Goal: Task Accomplishment & Management: Manage account settings

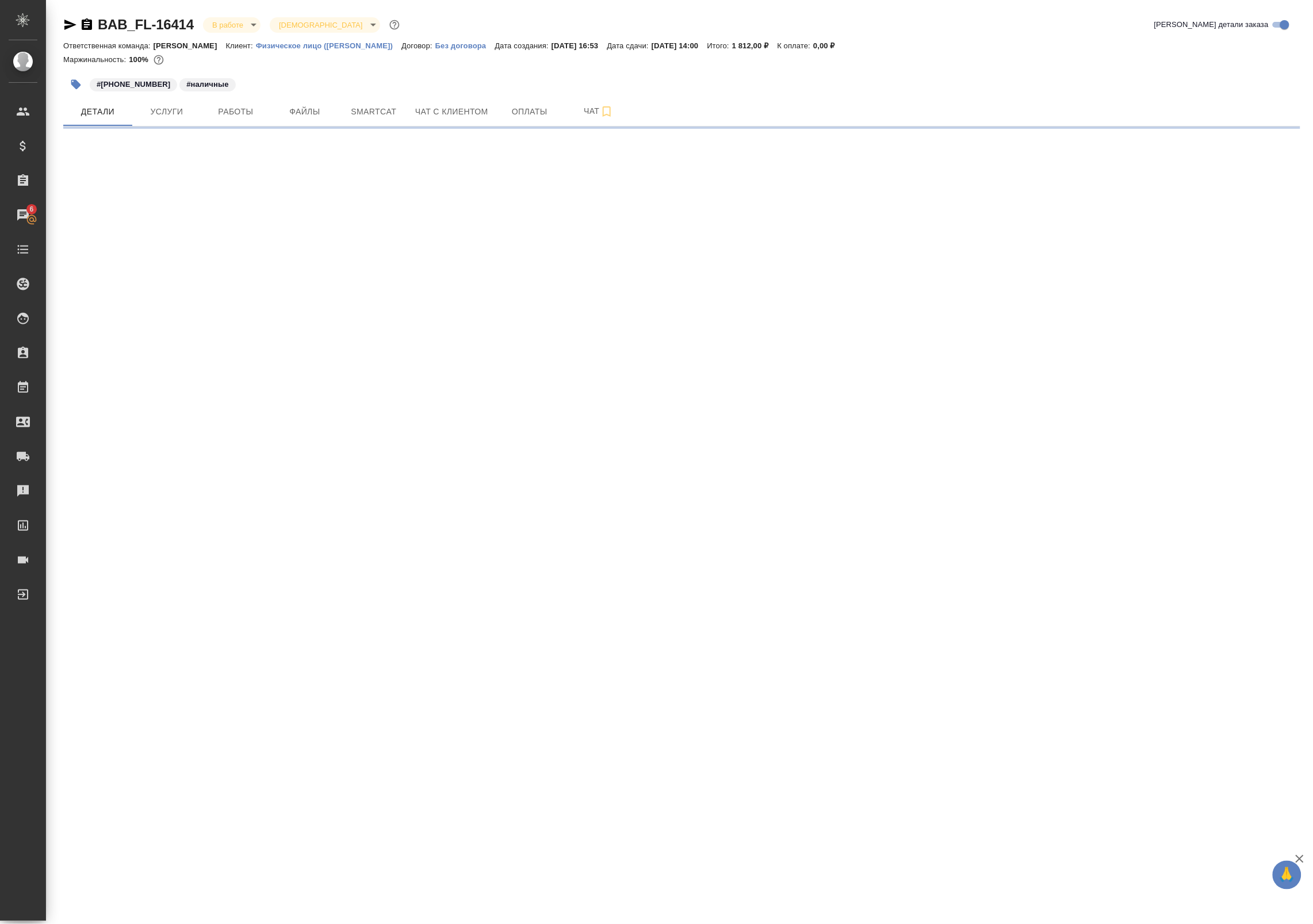
select select "RU"
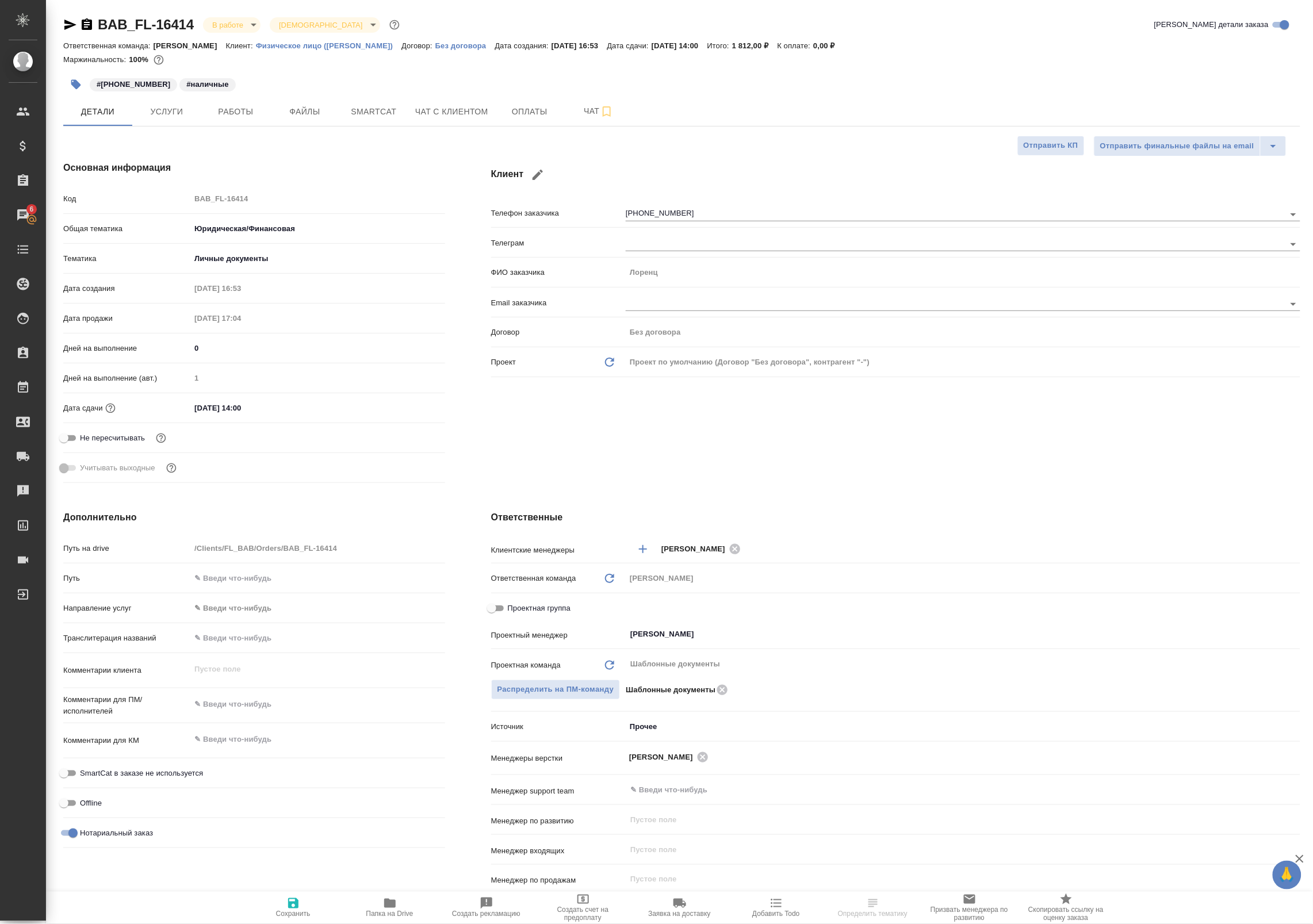
type textarea "x"
click at [221, 118] on span "Работы" at bounding box center [235, 112] width 55 height 15
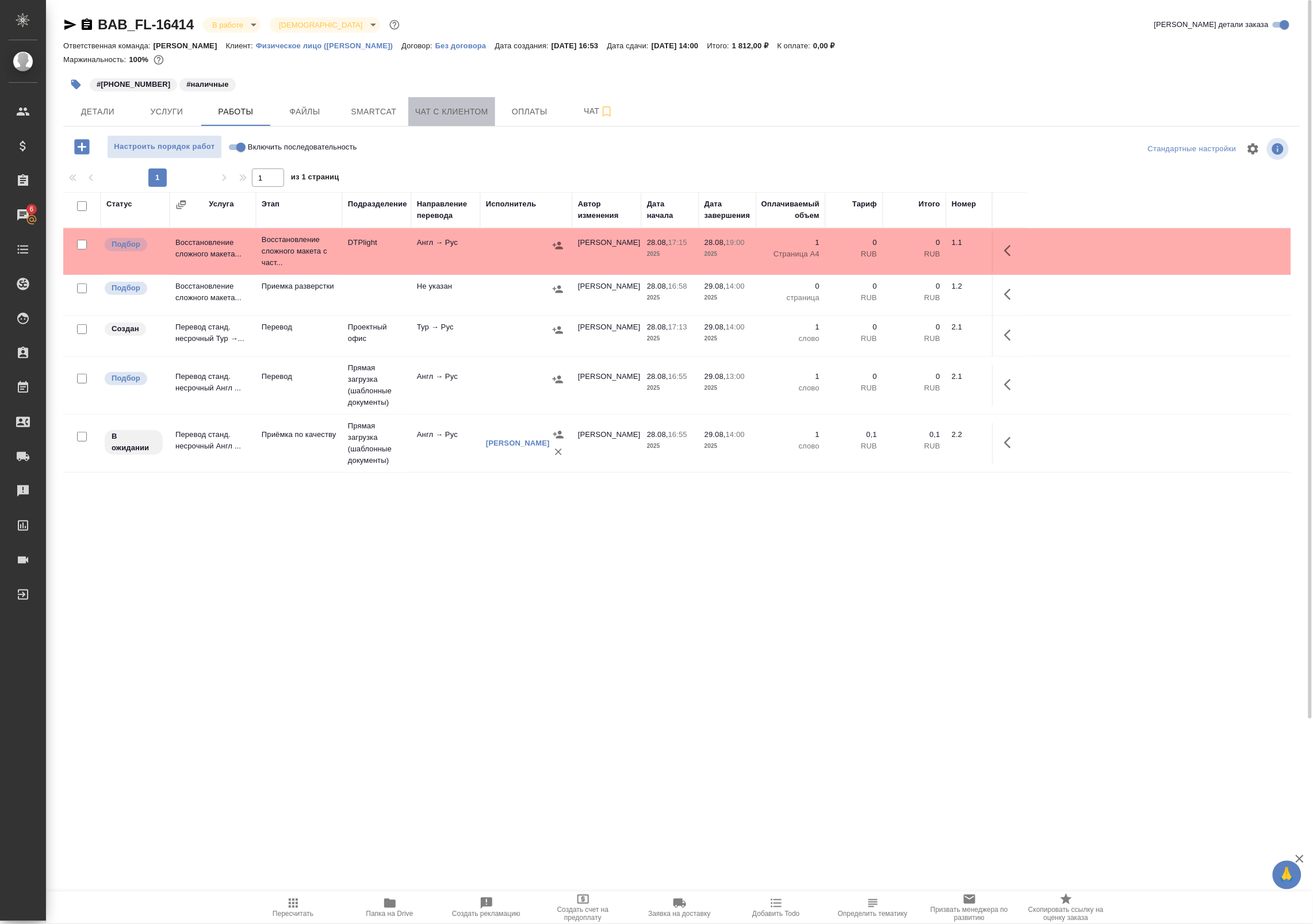
click at [432, 108] on span "Чат с клиентом" at bounding box center [452, 112] width 73 height 15
click at [381, 109] on span "Smartcat" at bounding box center [374, 112] width 55 height 15
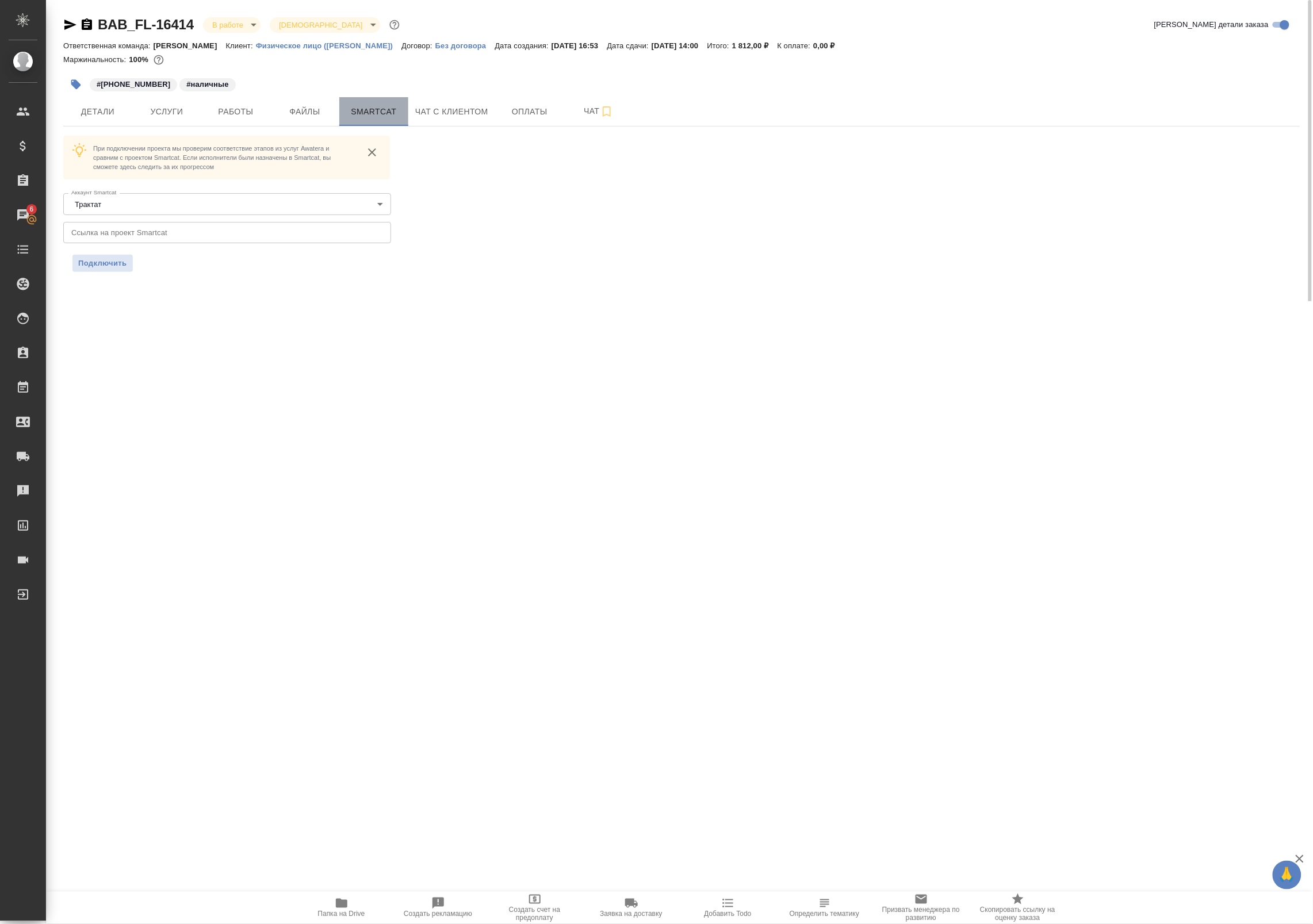
click at [381, 109] on span "Smartcat" at bounding box center [374, 112] width 55 height 15
click at [240, 108] on span "Работы" at bounding box center [235, 112] width 55 height 15
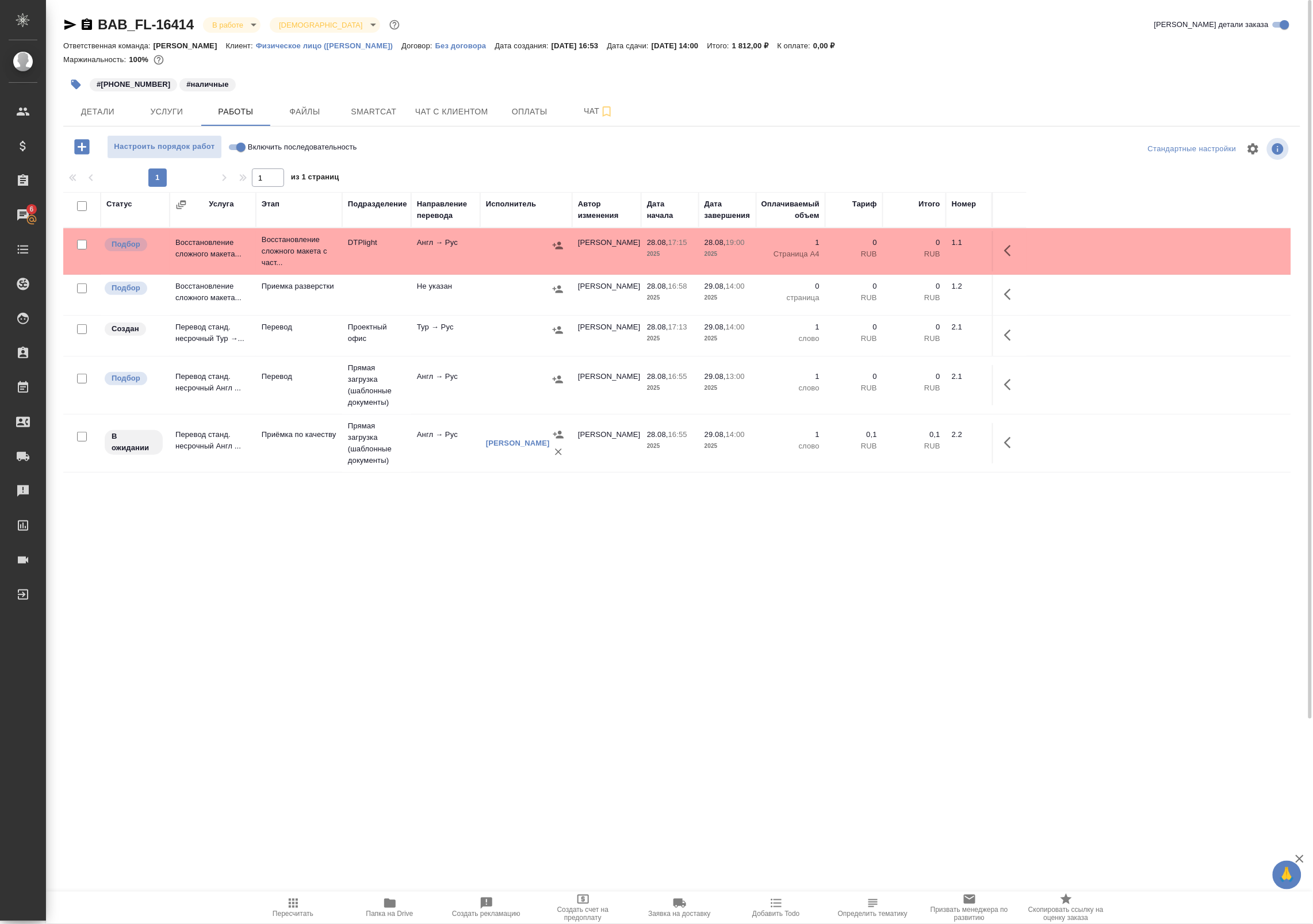
click at [392, 905] on icon "button" at bounding box center [390, 902] width 12 height 9
click at [172, 107] on span "Услуги" at bounding box center [167, 112] width 55 height 15
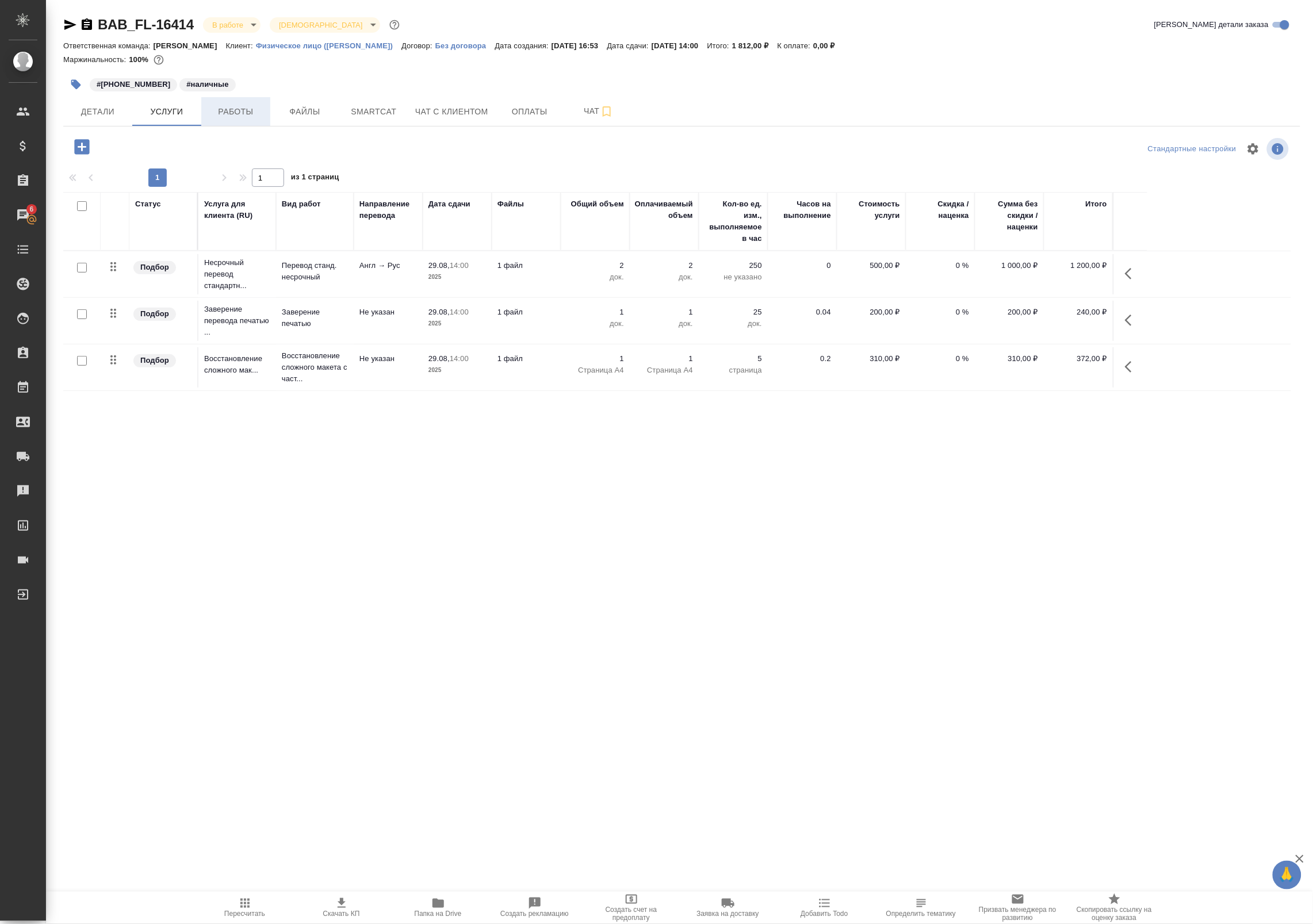
click at [250, 111] on span "Работы" at bounding box center [235, 112] width 55 height 15
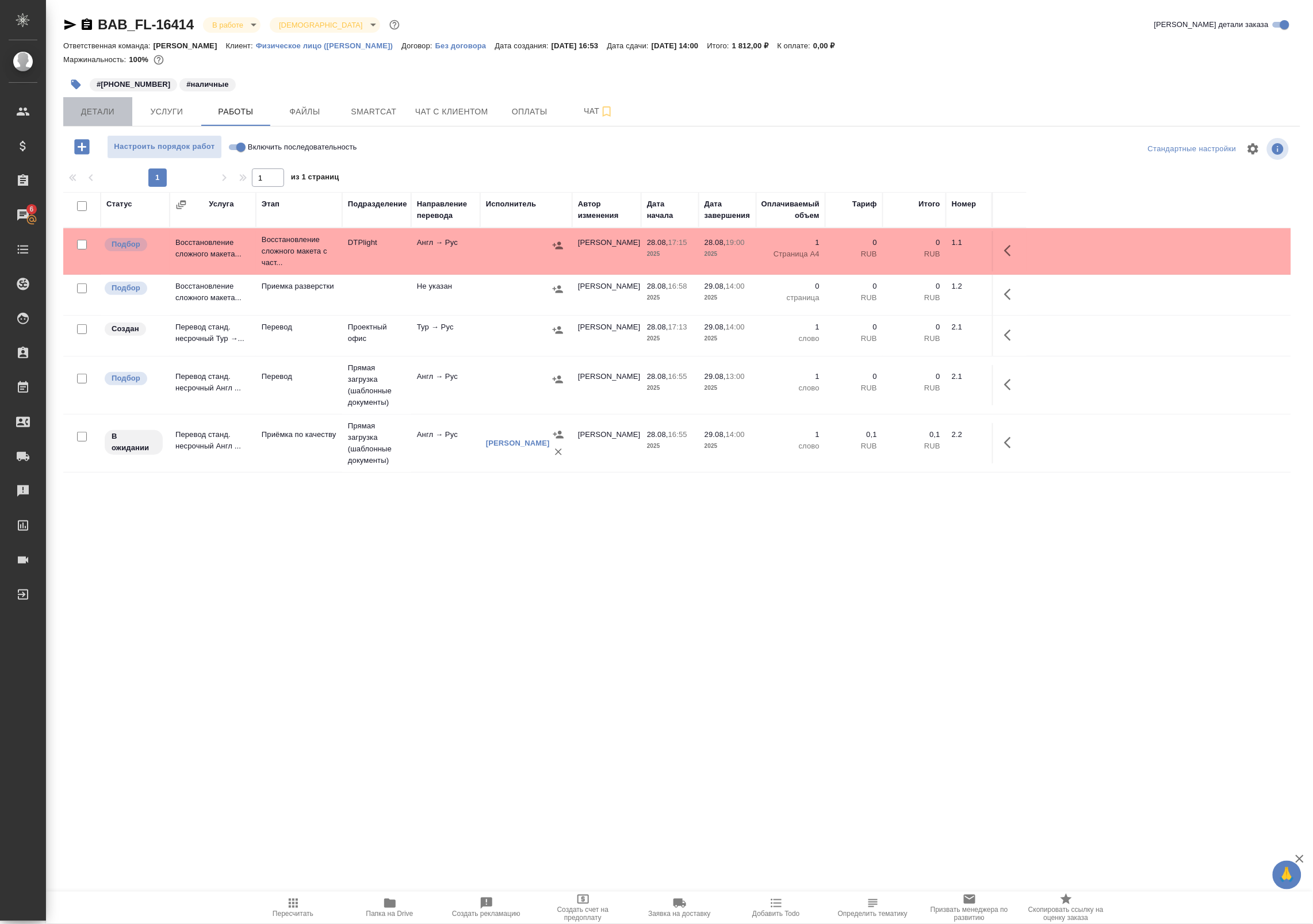
click at [111, 114] on span "Детали" at bounding box center [98, 112] width 55 height 15
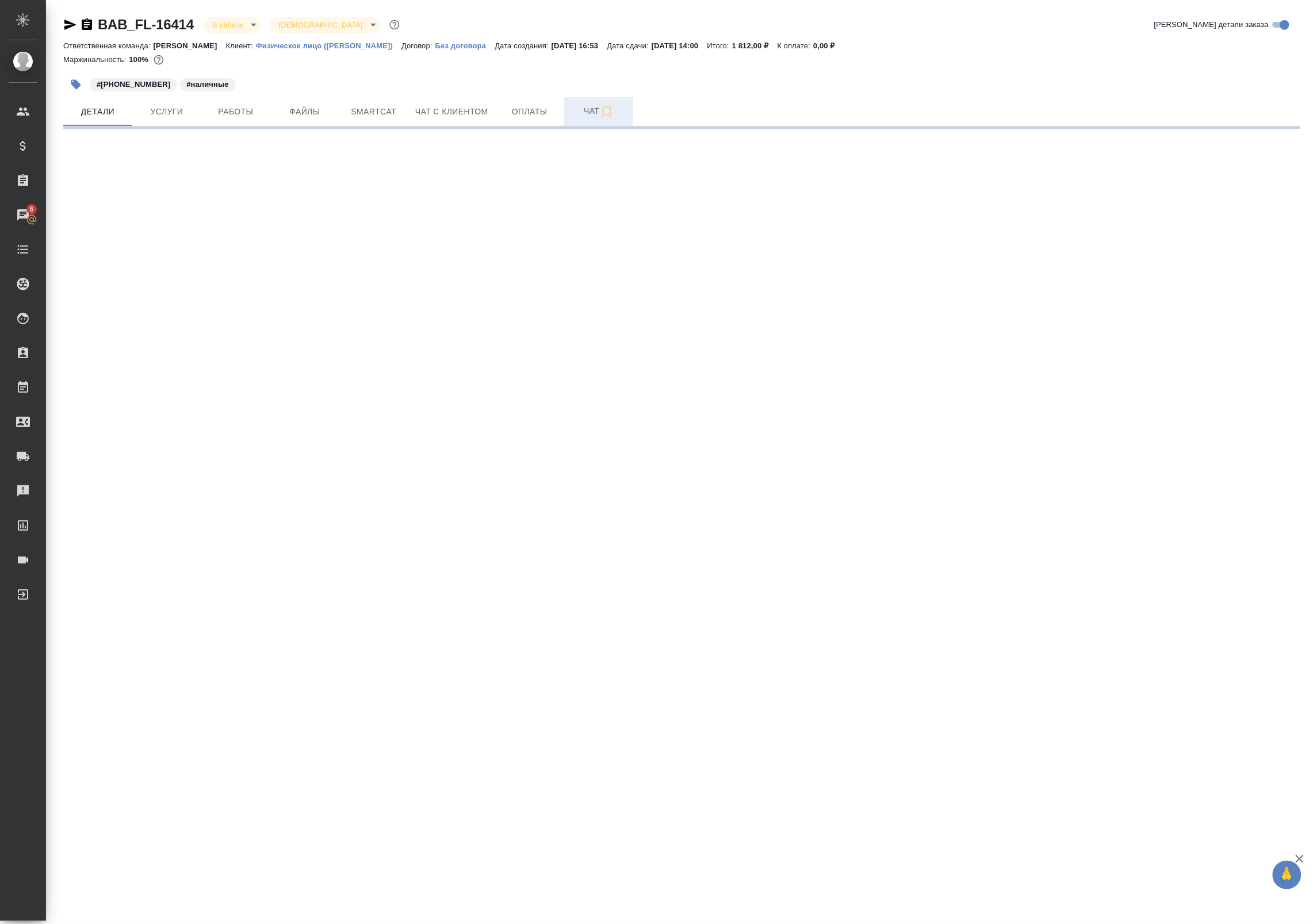
select select "RU"
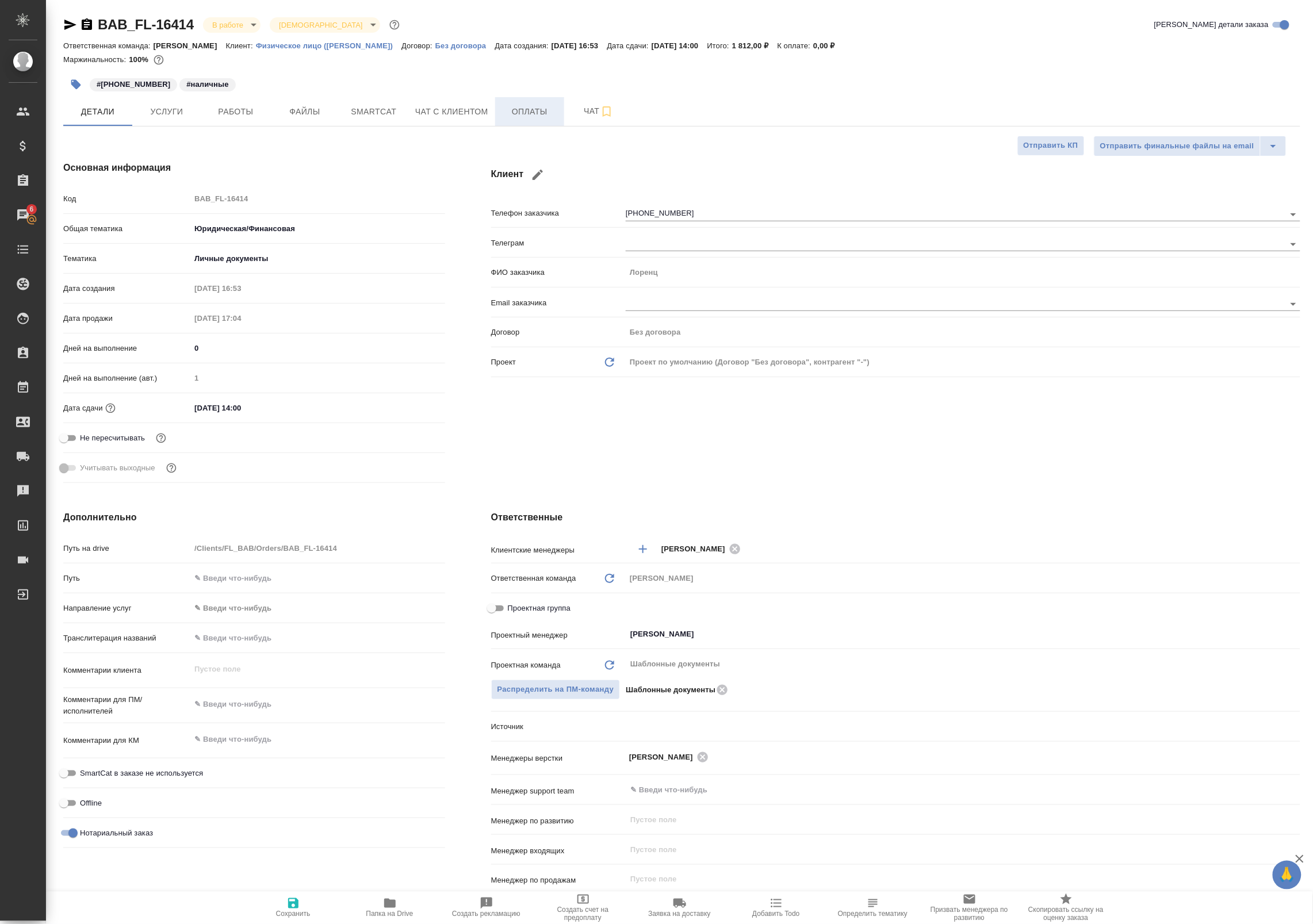
type textarea "x"
click at [600, 117] on icon "button" at bounding box center [607, 112] width 14 height 14
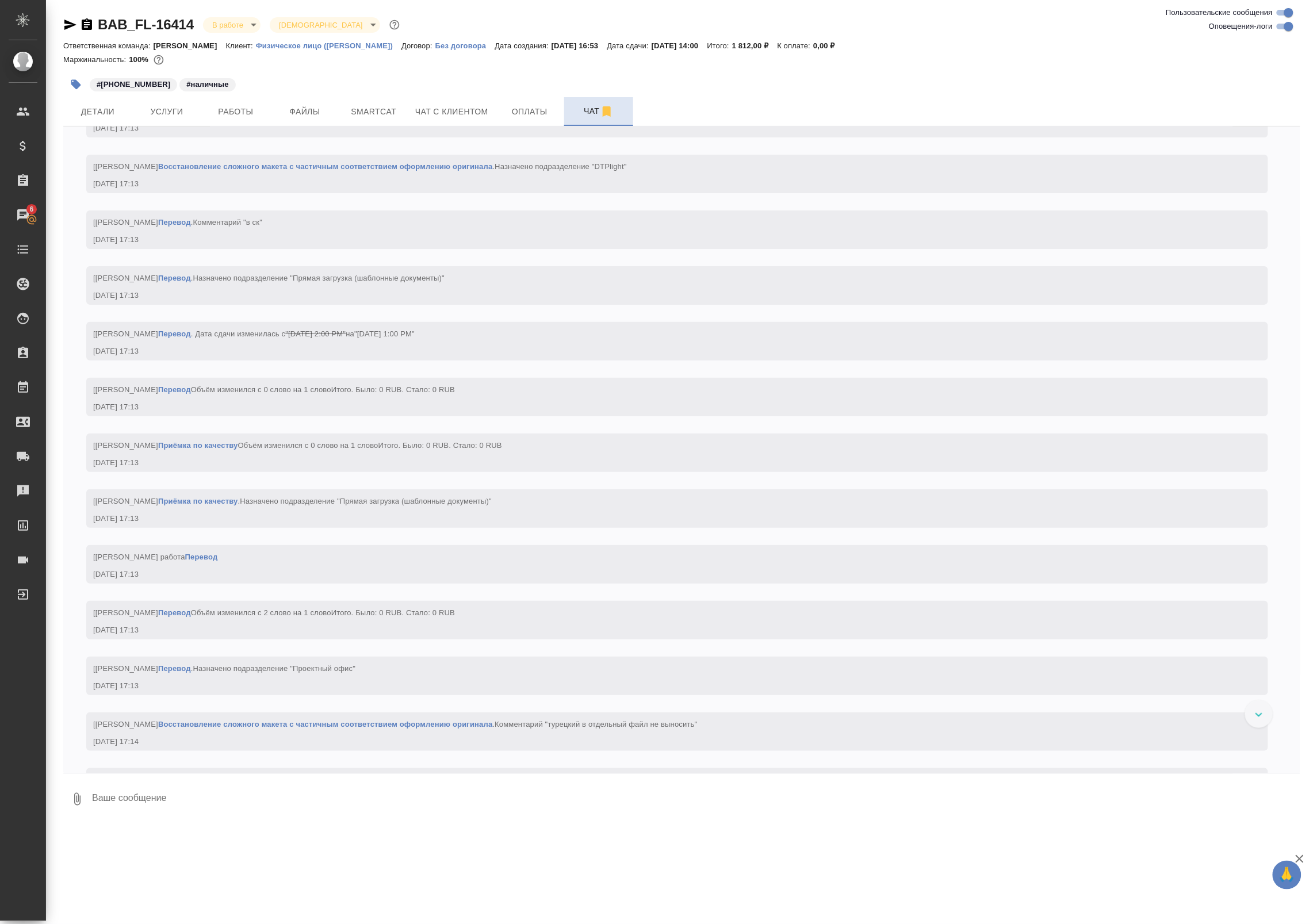
scroll to position [1785, 0]
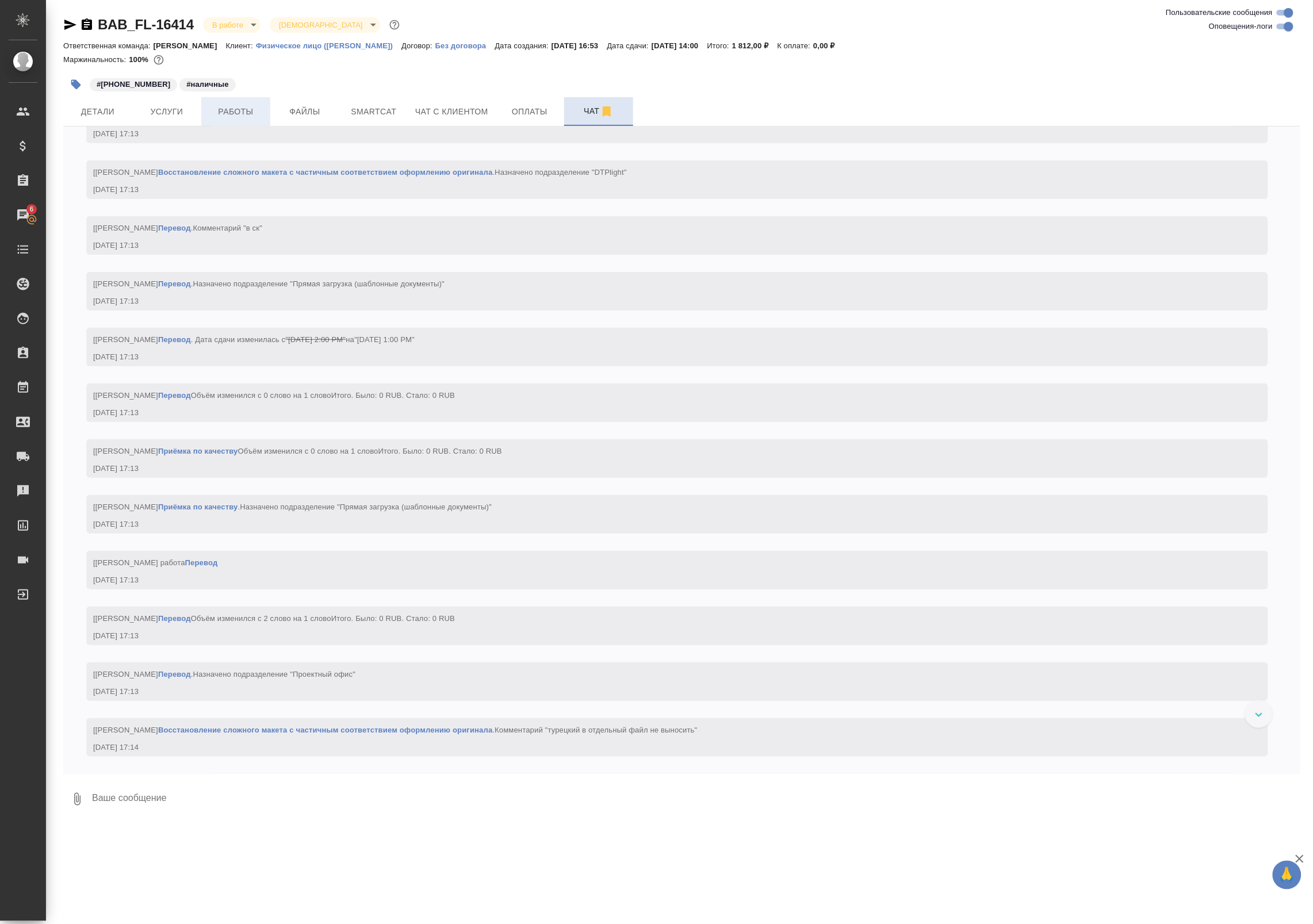
click at [237, 113] on span "Работы" at bounding box center [235, 112] width 55 height 15
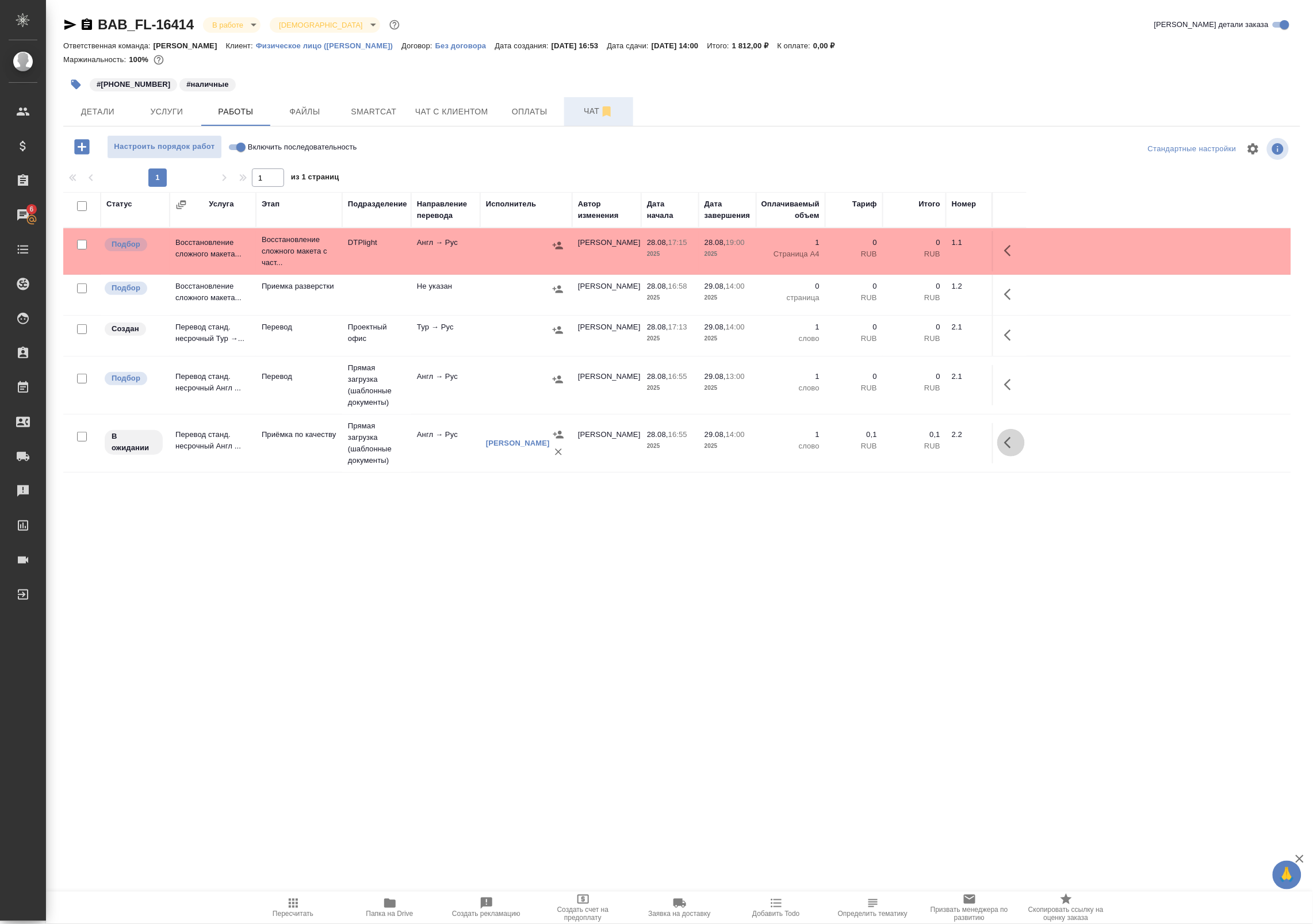
click at [1015, 447] on icon "button" at bounding box center [1011, 443] width 14 height 14
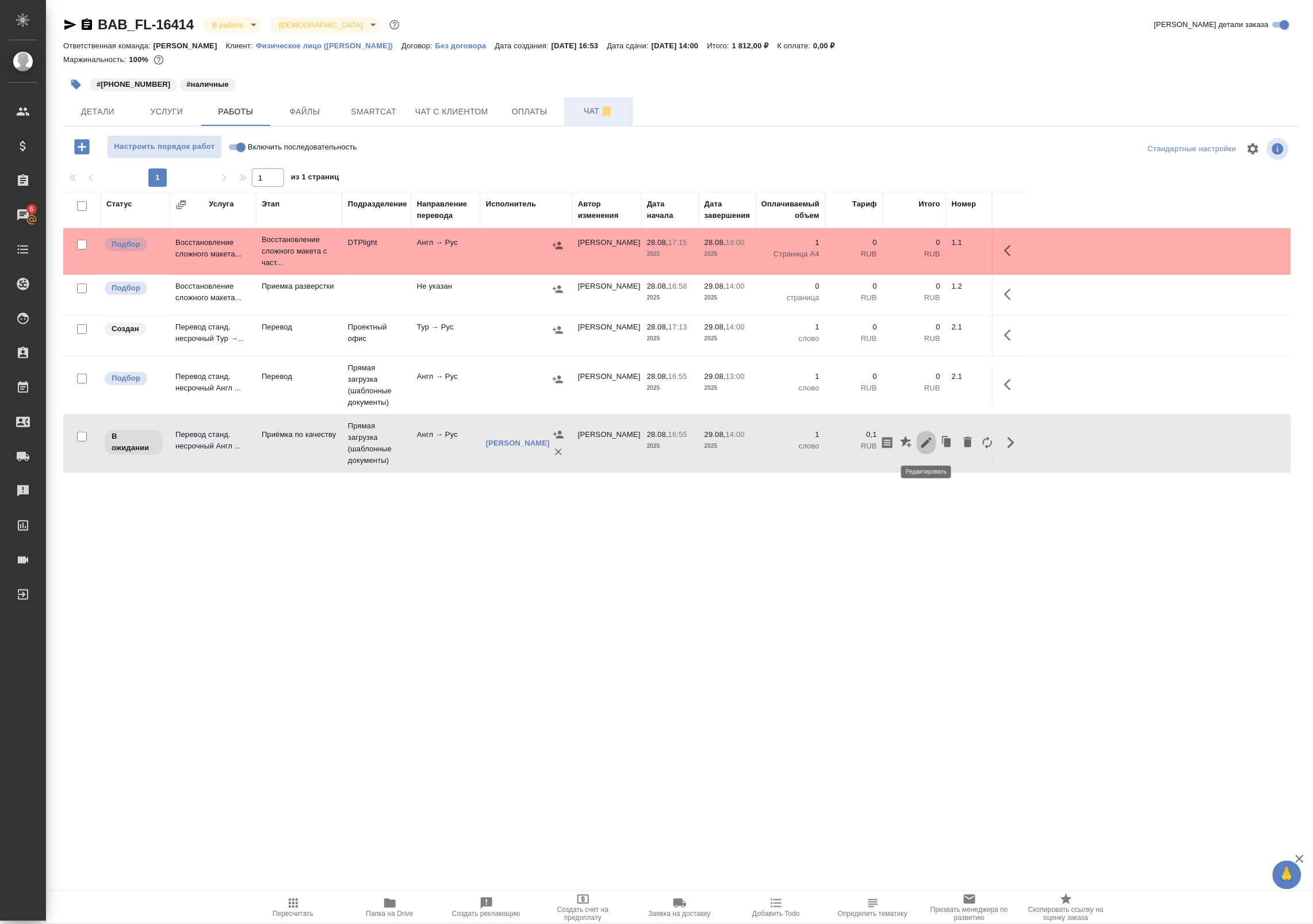
click at [923, 444] on icon "button" at bounding box center [926, 443] width 14 height 14
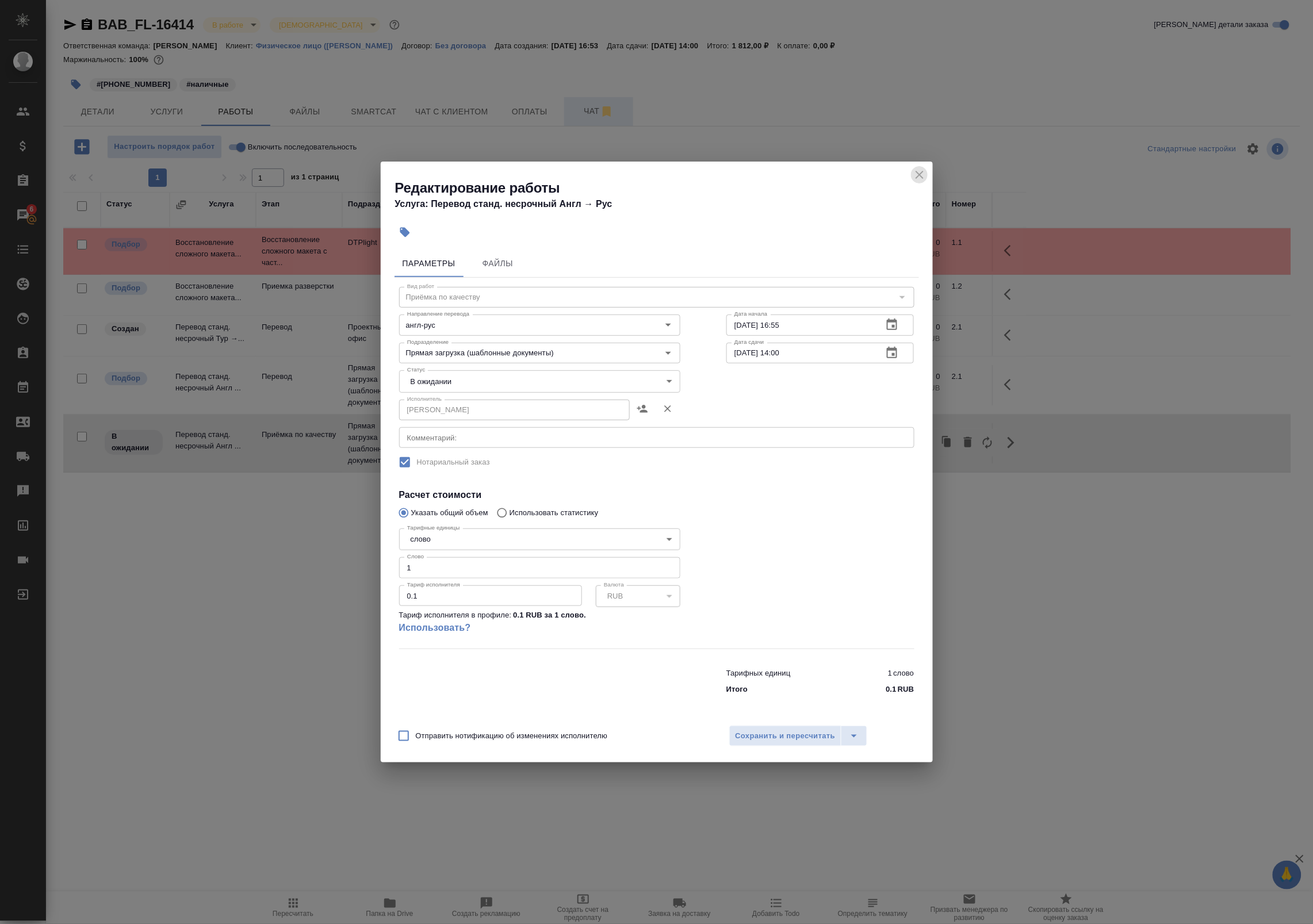
click at [921, 168] on icon "close" at bounding box center [919, 175] width 14 height 14
